Goal: Task Accomplishment & Management: Use online tool/utility

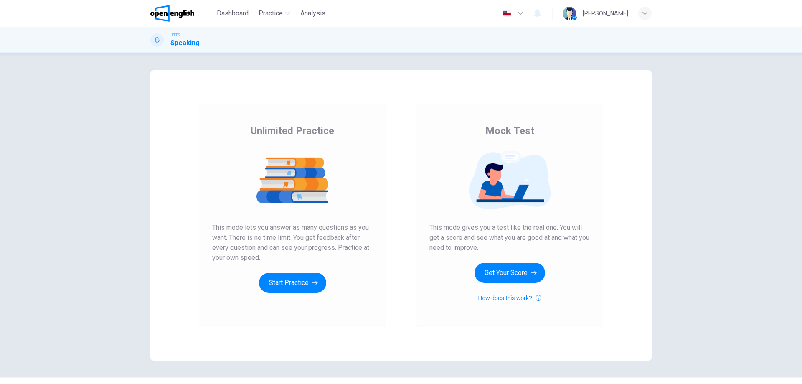
click at [503, 268] on button "Get Your Score" at bounding box center [510, 273] width 71 height 20
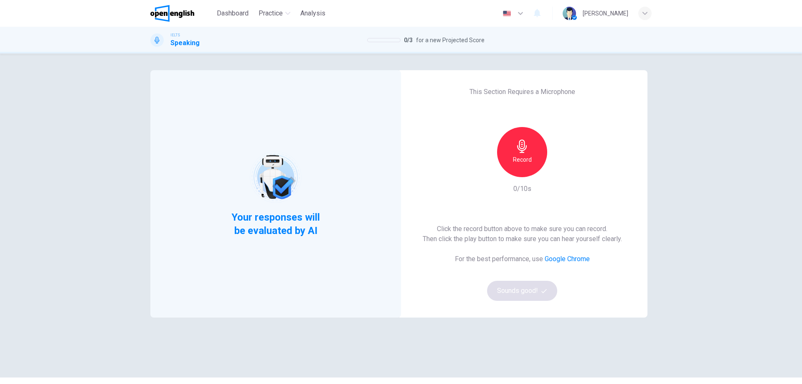
click at [518, 156] on h6 "Record" at bounding box center [522, 160] width 19 height 10
click at [526, 153] on div "Stop" at bounding box center [522, 152] width 50 height 50
click at [563, 173] on div "button" at bounding box center [560, 170] width 13 height 13
click at [533, 297] on button "Sounds good!" at bounding box center [522, 291] width 70 height 20
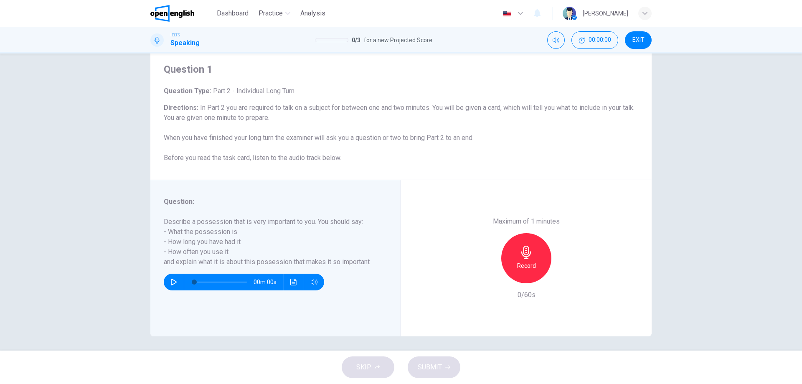
scroll to position [27, 0]
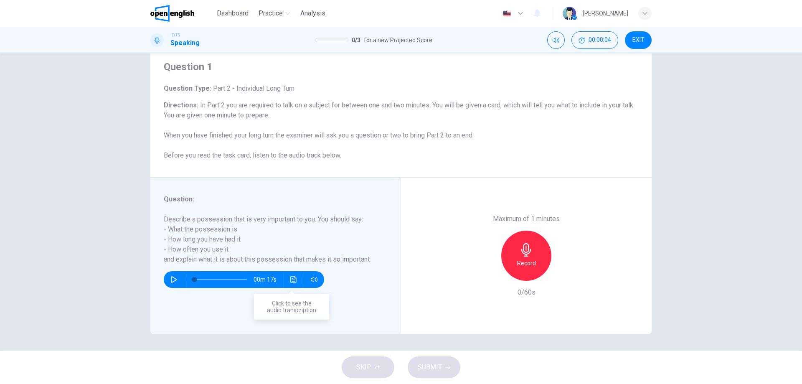
click at [296, 281] on button "Click to see the audio transcription" at bounding box center [293, 279] width 13 height 17
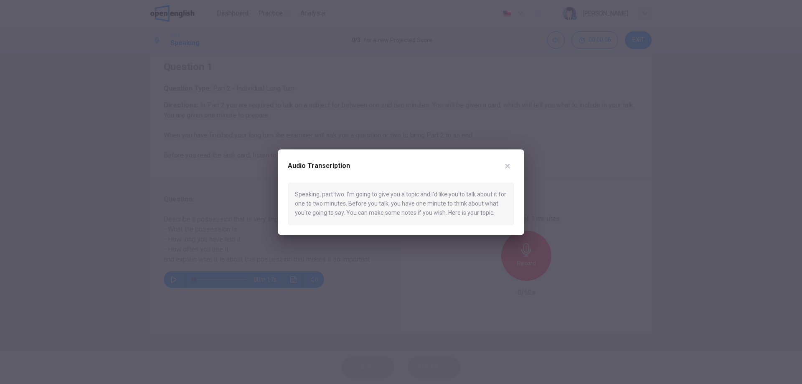
click at [505, 166] on icon "button" at bounding box center [507, 166] width 7 height 7
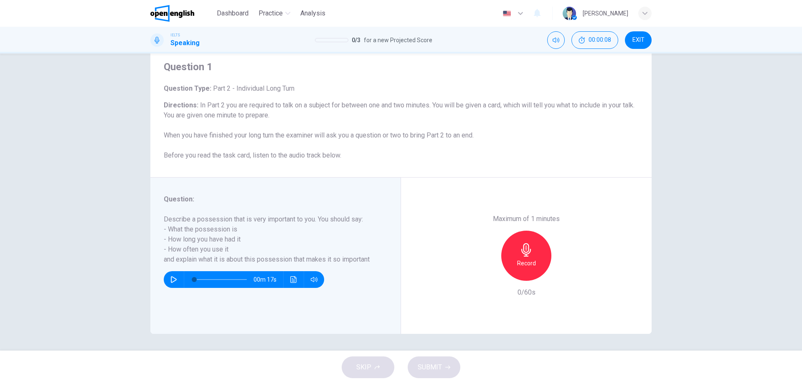
click at [175, 280] on icon "button" at bounding box center [174, 279] width 7 height 7
type input "*"
drag, startPoint x: 192, startPoint y: 228, endPoint x: 229, endPoint y: 230, distance: 36.8
click at [231, 230] on h6 "Describe a possession that is very important to you. You should say: - What the…" at bounding box center [271, 239] width 214 height 50
click at [196, 230] on h6 "Describe a possession that is very important to you. You should say: - What the…" at bounding box center [271, 239] width 214 height 50
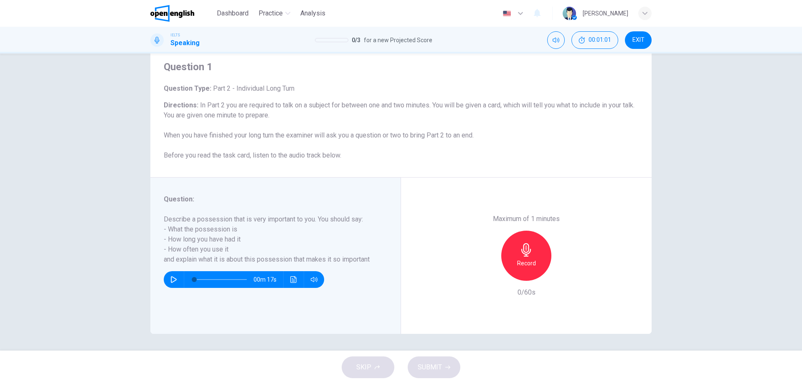
drag, startPoint x: 196, startPoint y: 230, endPoint x: 210, endPoint y: 227, distance: 14.4
click at [196, 229] on h6 "Describe a possession that is very important to you. You should say: - What the…" at bounding box center [271, 239] width 214 height 50
click at [525, 262] on h6 "Record" at bounding box center [526, 263] width 19 height 10
click at [525, 262] on h6 "Stop" at bounding box center [526, 263] width 13 height 10
click at [525, 262] on h6 "Record" at bounding box center [527, 263] width 19 height 10
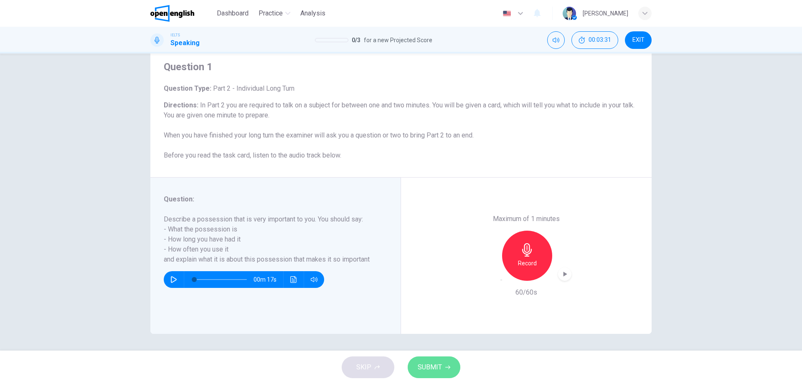
click at [437, 368] on span "SUBMIT" at bounding box center [430, 368] width 24 height 12
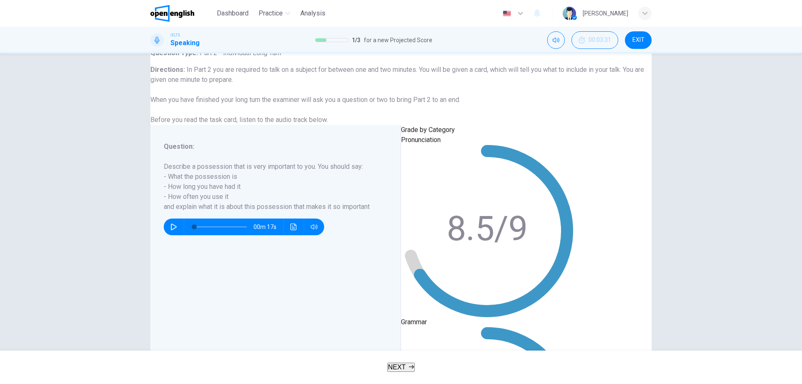
scroll to position [48, 0]
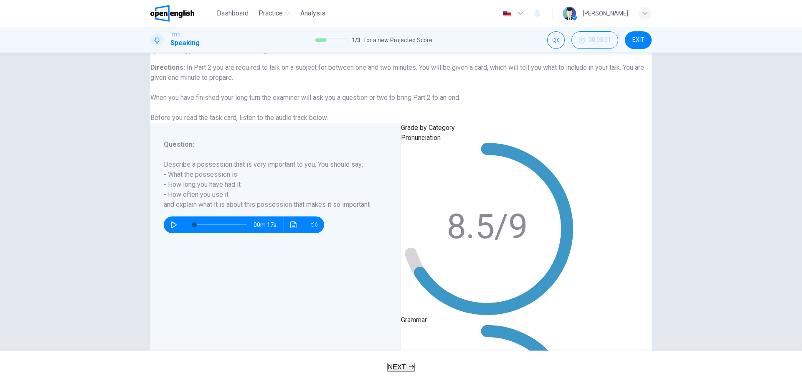
drag, startPoint x: 527, startPoint y: 206, endPoint x: 561, endPoint y: 204, distance: 33.9
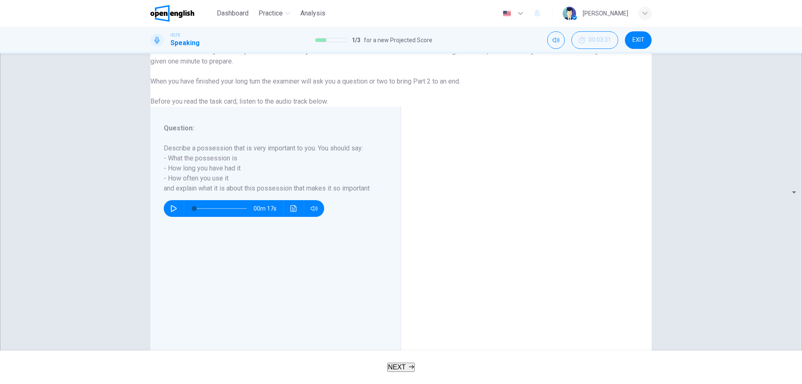
scroll to position [38, 0]
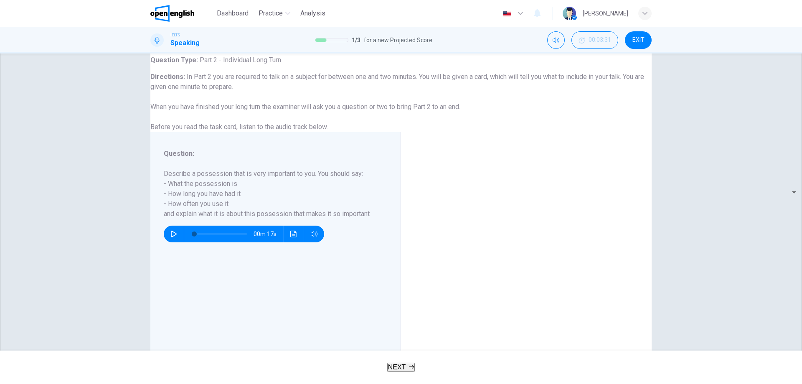
click at [399, 367] on span "NEXT" at bounding box center [397, 367] width 18 height 7
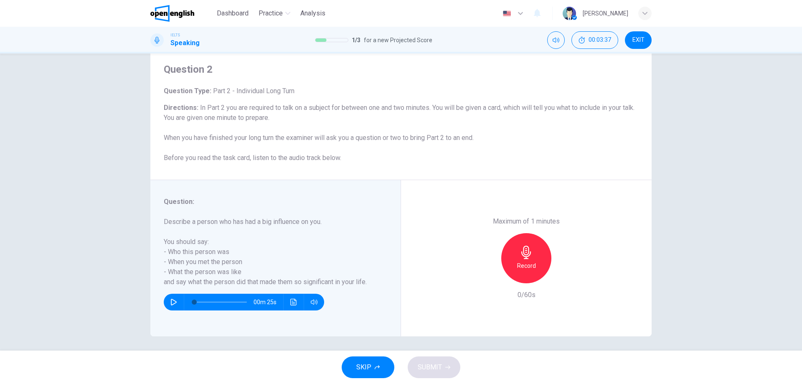
scroll to position [27, 0]
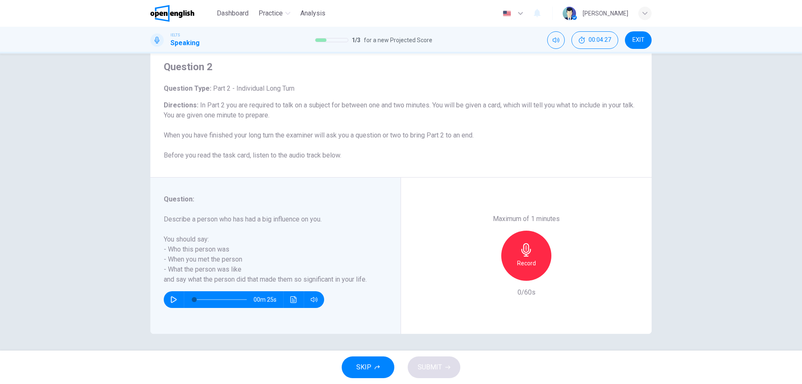
click at [529, 247] on icon "button" at bounding box center [526, 249] width 13 height 13
click at [509, 254] on div "Stop" at bounding box center [527, 256] width 50 height 50
click at [502, 280] on icon "button" at bounding box center [502, 280] width 0 height 0
click at [535, 259] on div "Record" at bounding box center [527, 256] width 50 height 50
click at [537, 241] on div "Stop" at bounding box center [527, 256] width 50 height 50
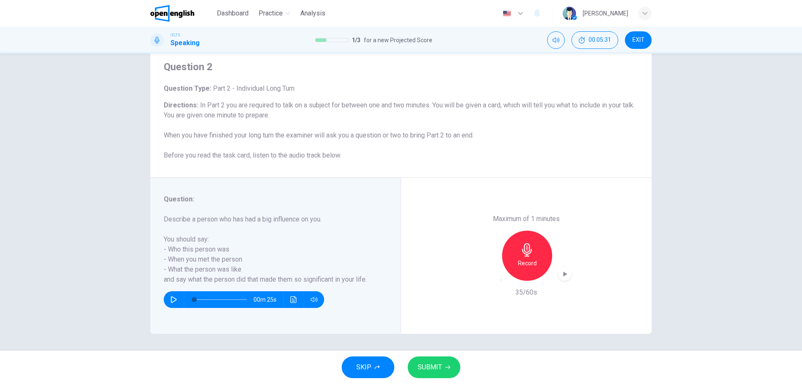
click at [502, 280] on icon "button" at bounding box center [502, 280] width 0 height 0
click at [531, 249] on div "Record" at bounding box center [527, 256] width 50 height 50
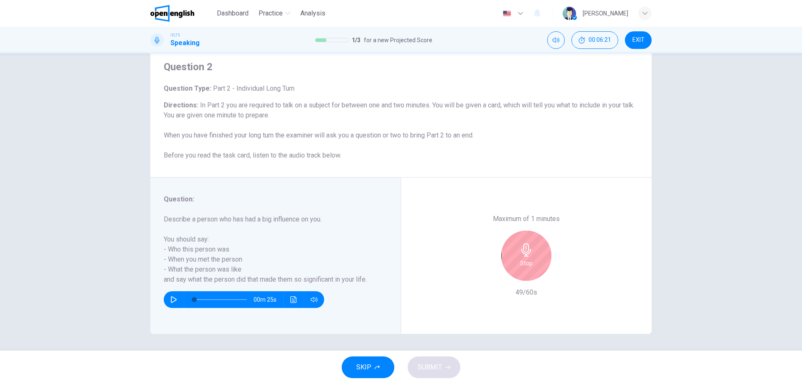
click at [522, 250] on icon "button" at bounding box center [527, 249] width 10 height 13
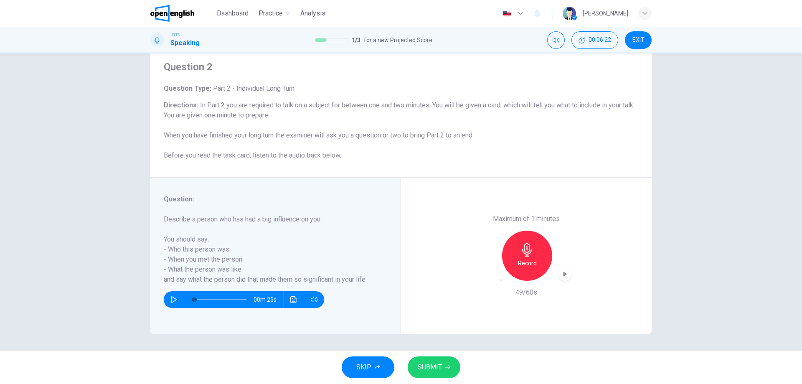
drag, startPoint x: 484, startPoint y: 272, endPoint x: 512, endPoint y: 259, distance: 30.5
click at [502, 280] on icon "button" at bounding box center [502, 280] width 0 height 0
click at [530, 266] on h6 "Record" at bounding box center [526, 263] width 19 height 10
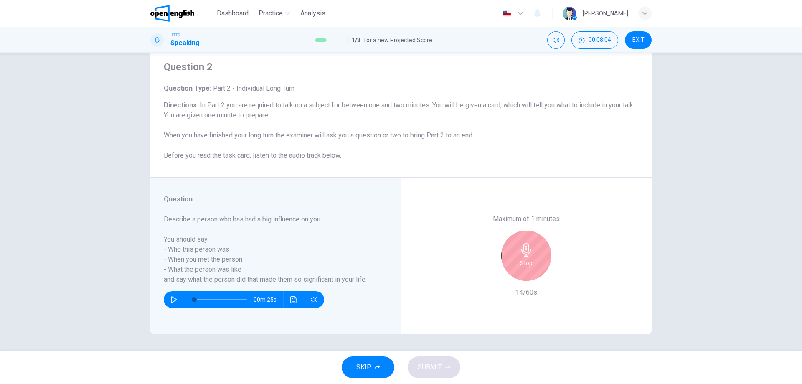
click at [536, 253] on div "Stop" at bounding box center [527, 256] width 50 height 50
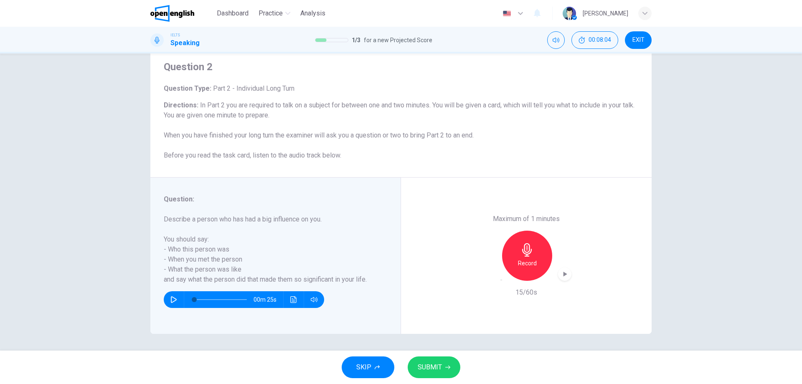
drag, startPoint x: 478, startPoint y: 280, endPoint x: 494, endPoint y: 270, distance: 18.4
click at [481, 278] on div "Maximum of 1 minutes Record 15/60s" at bounding box center [526, 256] width 251 height 156
click at [502, 280] on icon "button" at bounding box center [502, 280] width 0 height 0
click at [510, 253] on div "Record" at bounding box center [527, 256] width 50 height 50
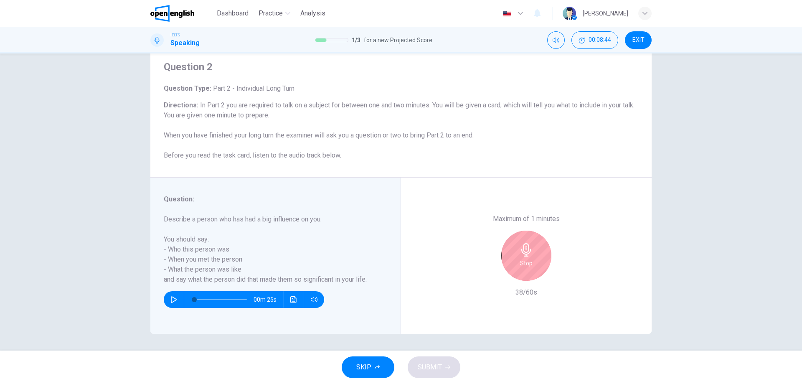
click at [531, 254] on div "Stop" at bounding box center [527, 256] width 50 height 50
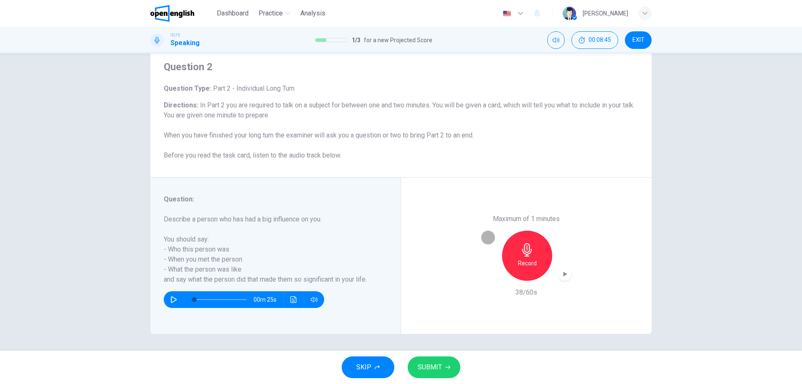
click at [502, 280] on icon "button" at bounding box center [502, 280] width 0 height 0
click at [530, 257] on div "Record" at bounding box center [527, 256] width 50 height 50
click at [432, 365] on span "SUBMIT" at bounding box center [430, 368] width 24 height 12
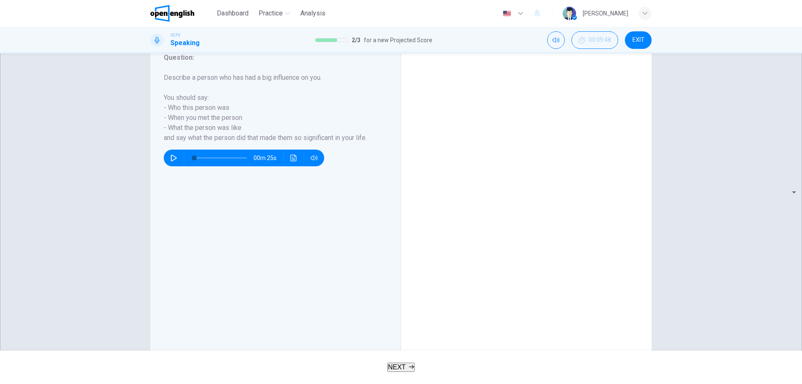
scroll to position [164, 0]
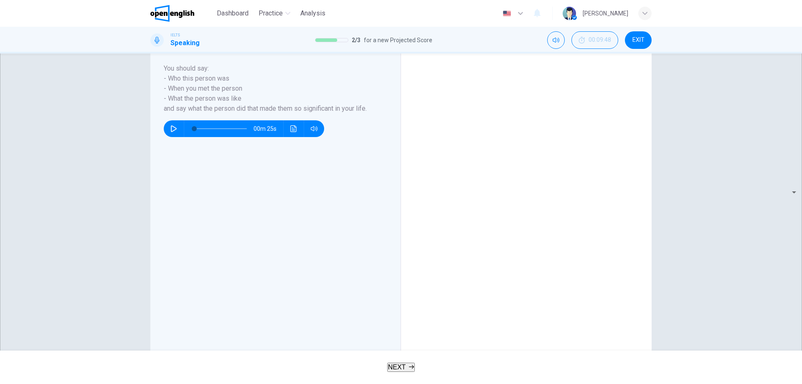
click at [407, 364] on button "NEXT" at bounding box center [401, 367] width 28 height 9
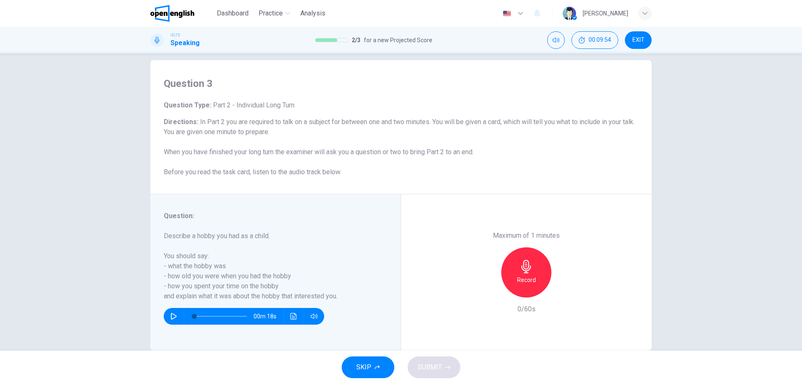
scroll to position [27, 0]
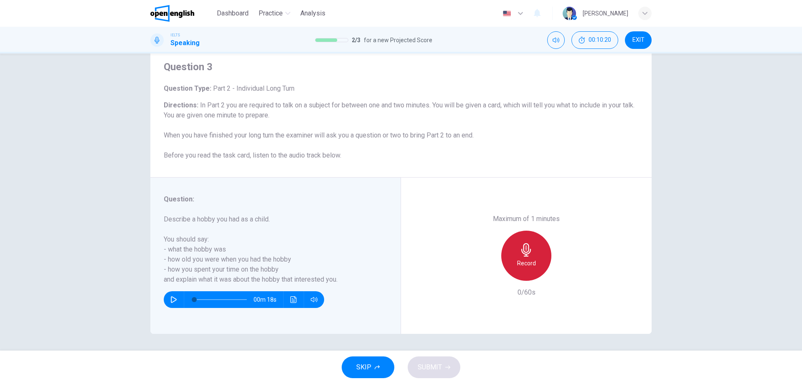
click at [527, 261] on h6 "Record" at bounding box center [526, 263] width 19 height 10
click at [503, 259] on div "Stop" at bounding box center [527, 256] width 50 height 50
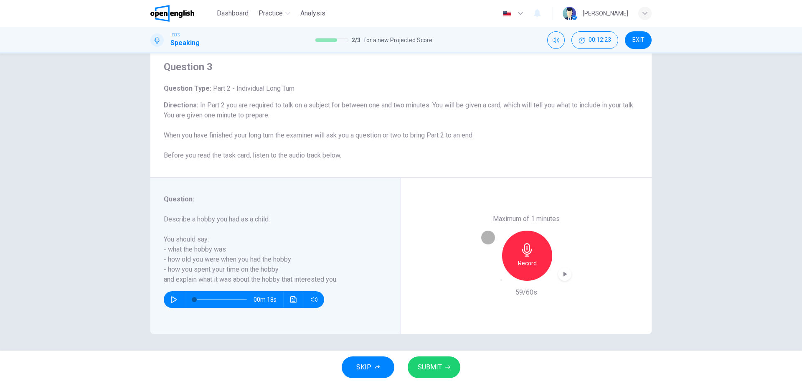
click at [502, 280] on icon "button" at bounding box center [502, 280] width 0 height 0
click at [527, 248] on icon "button" at bounding box center [526, 249] width 13 height 13
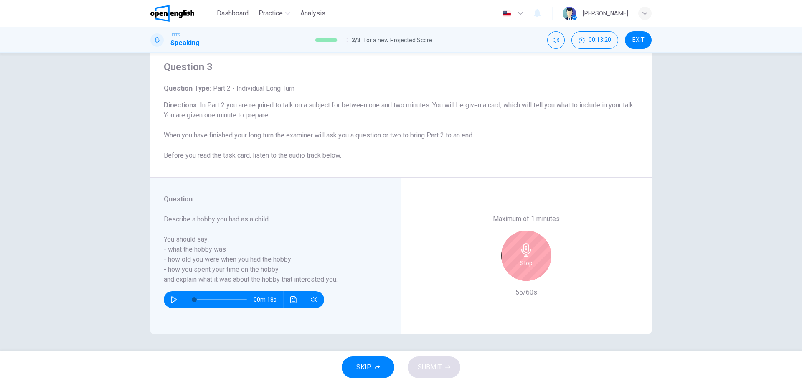
click at [525, 252] on icon "button" at bounding box center [526, 249] width 13 height 13
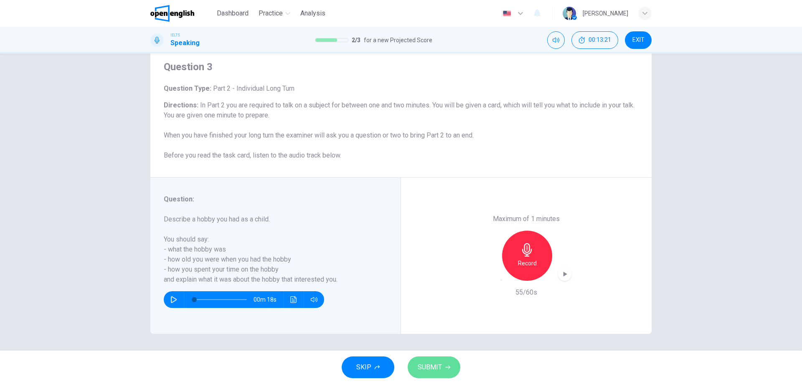
click at [430, 367] on span "SUBMIT" at bounding box center [430, 368] width 24 height 12
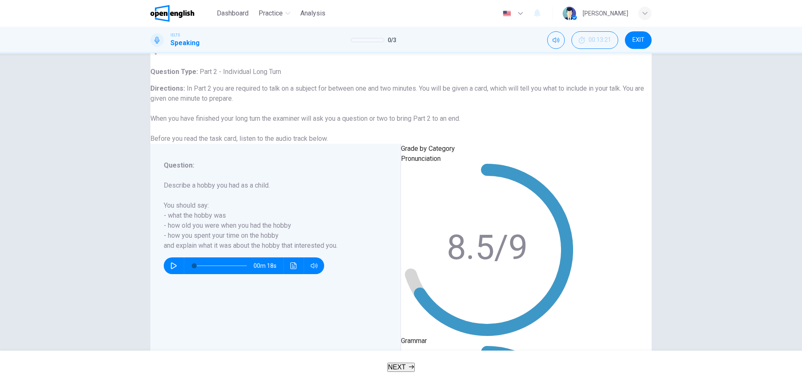
scroll to position [0, 0]
